Goal: Information Seeking & Learning: Learn about a topic

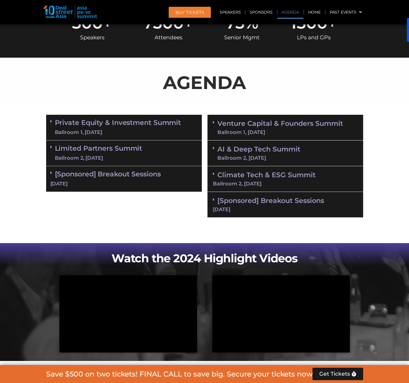
scroll to position [311, 0]
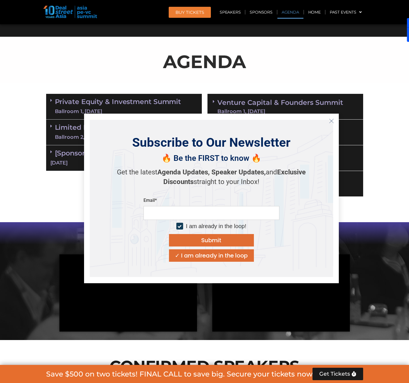
click at [331, 118] on button "Close" at bounding box center [331, 120] width 9 height 9
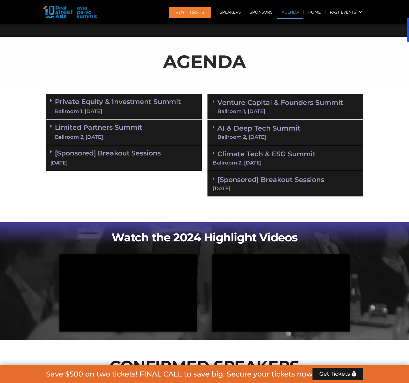
click at [269, 99] on link "Venture Capital & Founders​ Summit Ballroom 1, [DATE]" at bounding box center [280, 106] width 126 height 15
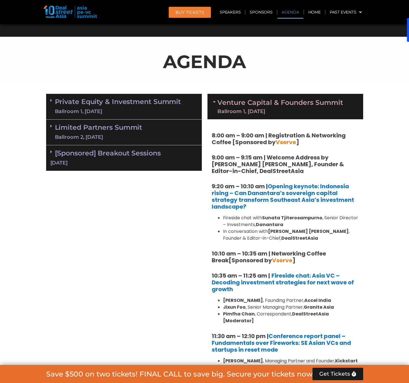
click at [290, 143] on span "Vserve" at bounding box center [285, 142] width 20 height 8
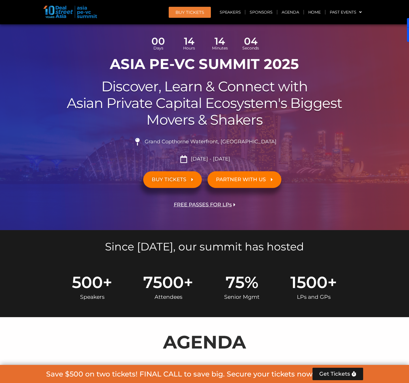
scroll to position [0, 0]
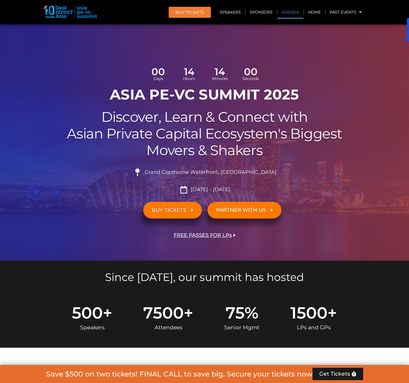
click at [292, 13] on link "Agenda" at bounding box center [290, 12] width 26 height 13
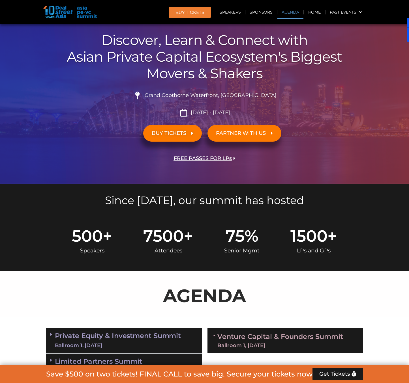
click at [292, 13] on link "Agenda" at bounding box center [290, 12] width 26 height 13
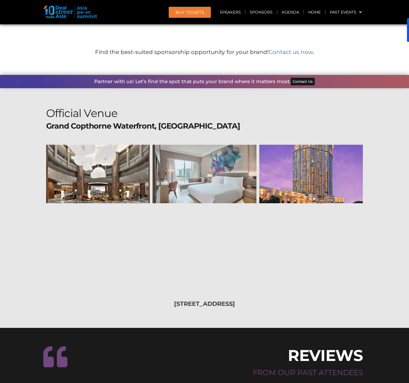
scroll to position [7395, 0]
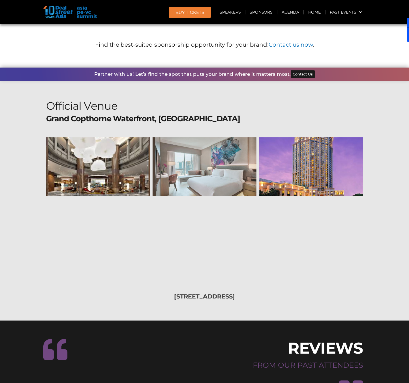
drag, startPoint x: 91, startPoint y: 326, endPoint x: 125, endPoint y: 324, distance: 34.0
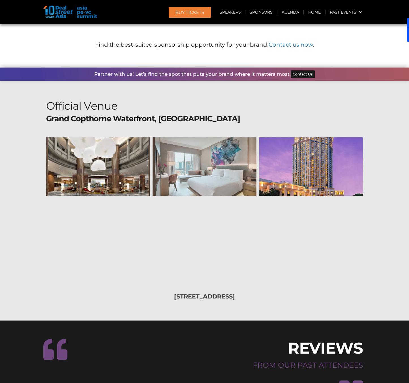
click at [64, 171] on section "Official Venue [GEOGRAPHIC_DATA], [GEOGRAPHIC_DATA] [STREET_ADDRESS]" at bounding box center [204, 201] width 409 height 240
drag, startPoint x: 129, startPoint y: 325, endPoint x: 96, endPoint y: 325, distance: 33.1
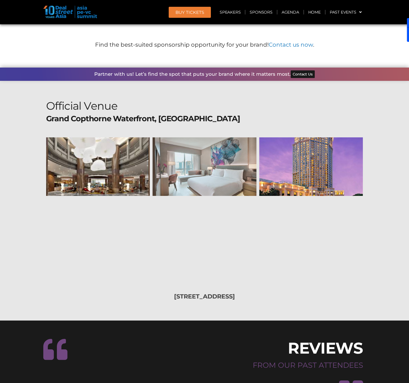
drag, startPoint x: 96, startPoint y: 325, endPoint x: 101, endPoint y: 325, distance: 4.9
